Goal: Information Seeking & Learning: Learn about a topic

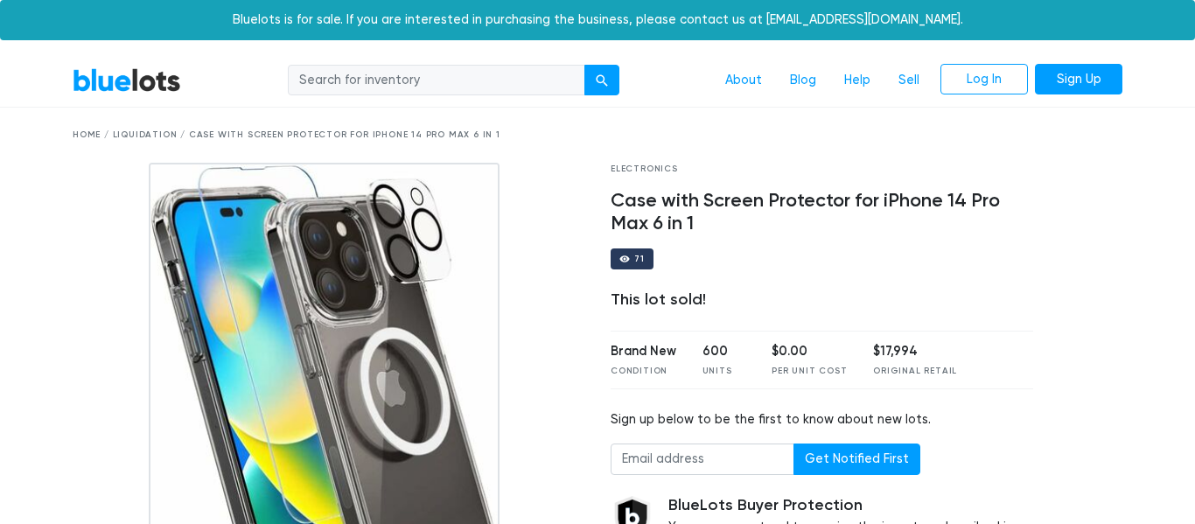
click at [118, 81] on link "BlueLots" at bounding box center [127, 79] width 108 height 25
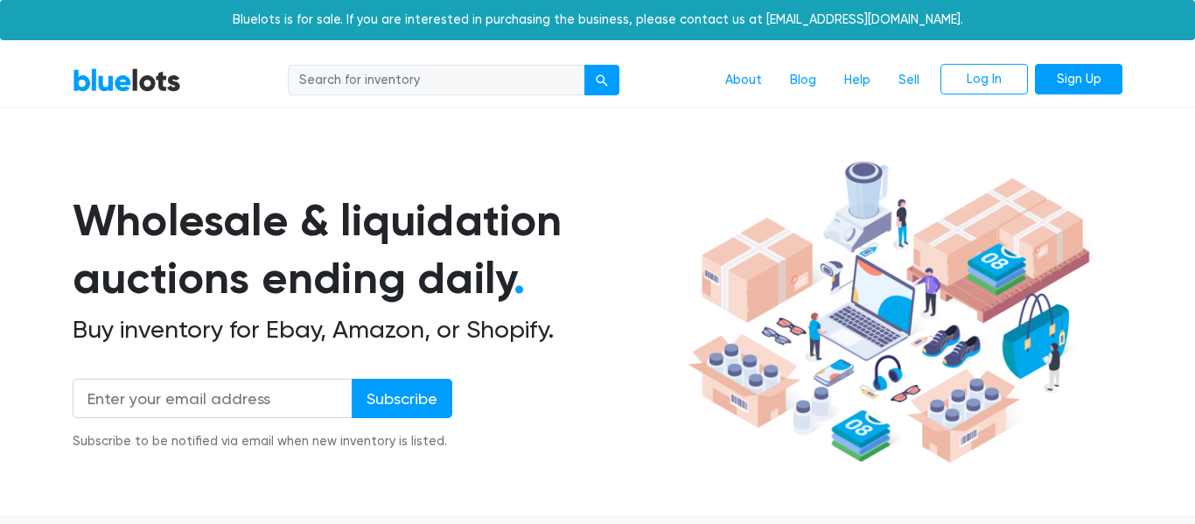
click at [249, 195] on h1 "Wholesale & liquidation auctions ending daily ." at bounding box center [377, 250] width 609 height 116
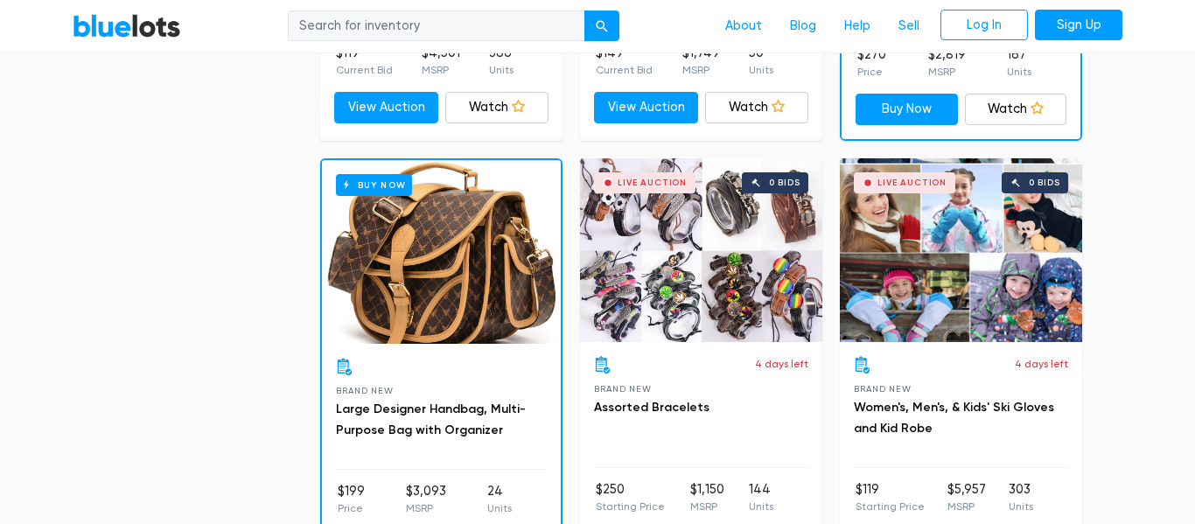
scroll to position [1330, 0]
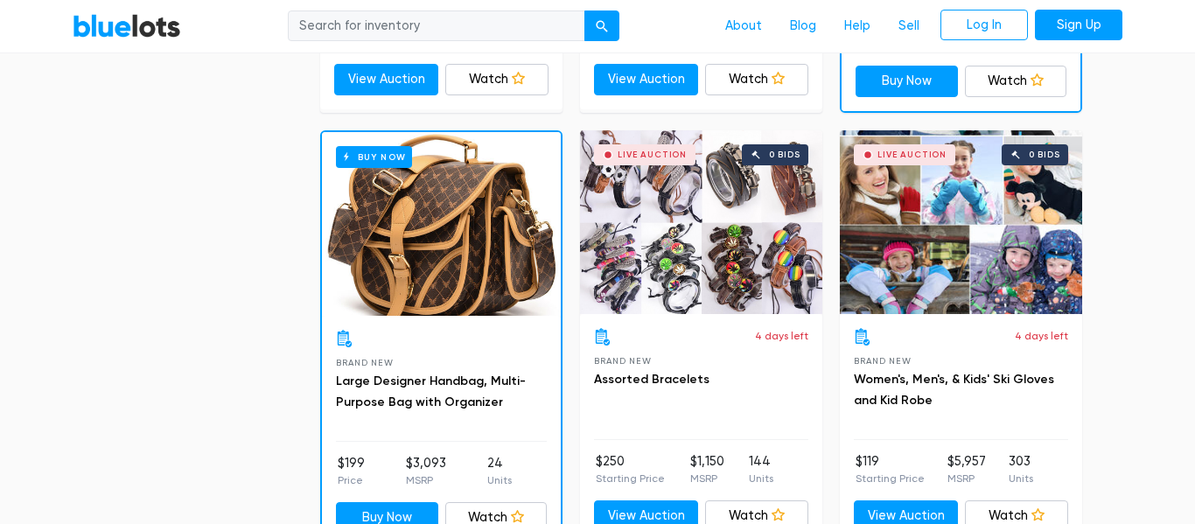
click at [398, 388] on h3 "Large Designer Handbag, Multi-Purpose Bag with Organizer" at bounding box center [441, 392] width 211 height 42
click at [409, 374] on link "Large Designer Handbag, Multi-Purpose Bag with Organizer" at bounding box center [431, 392] width 190 height 36
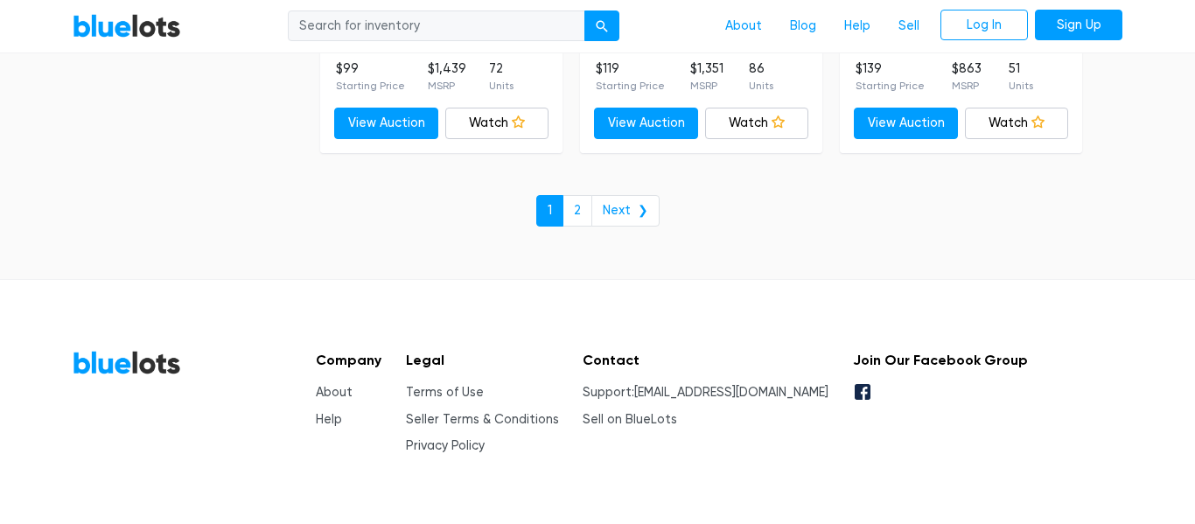
scroll to position [7804, 0]
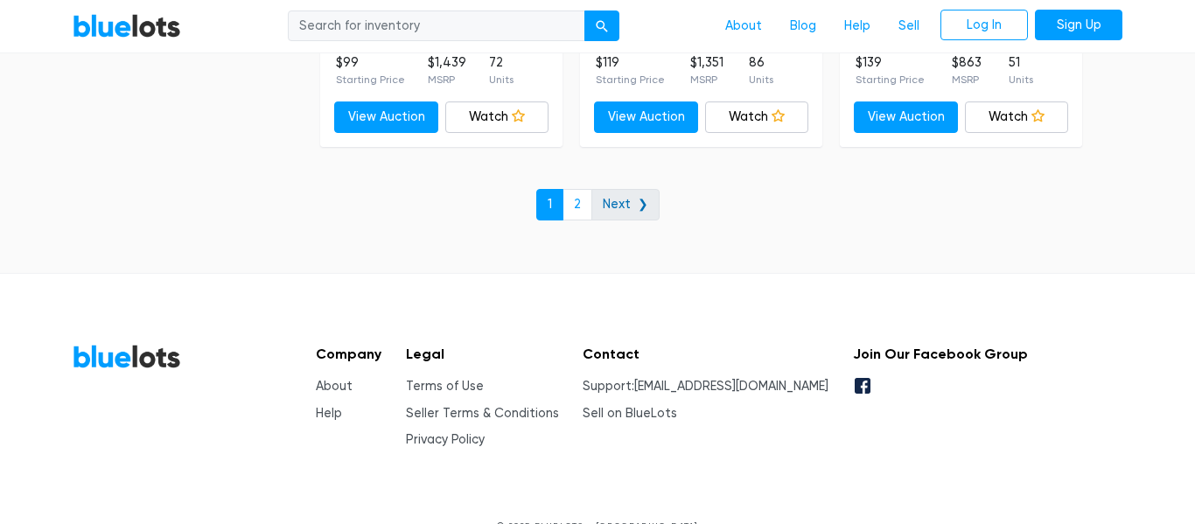
click at [593, 201] on link "Next ❯" at bounding box center [625, 204] width 68 height 31
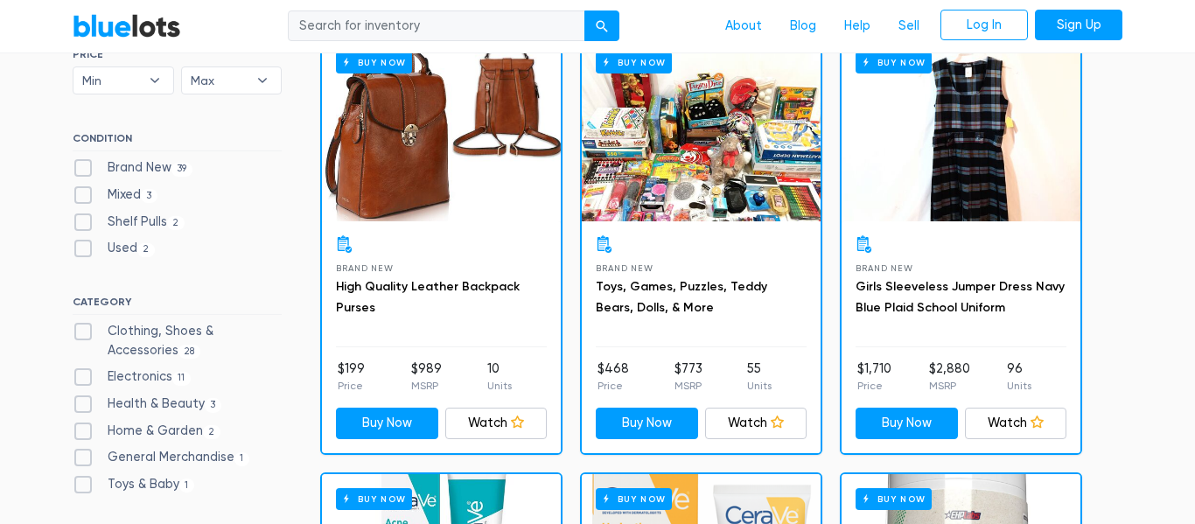
scroll to position [140, 0]
